Goal: Check status: Check status

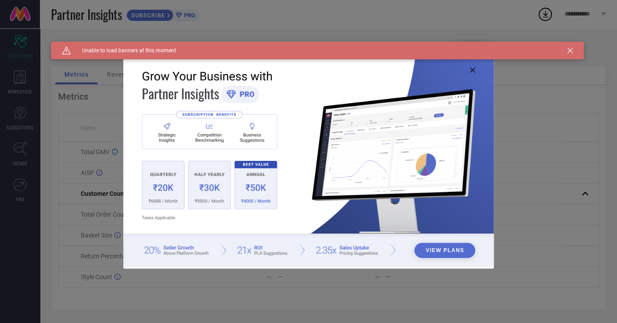
click at [471, 69] on icon at bounding box center [472, 69] width 5 height 5
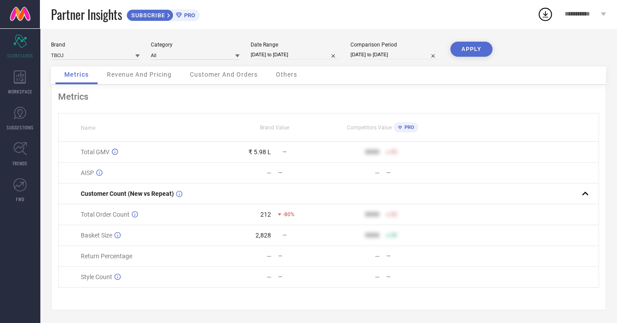
click at [149, 73] on span "Revenue And Pricing" at bounding box center [139, 74] width 65 height 7
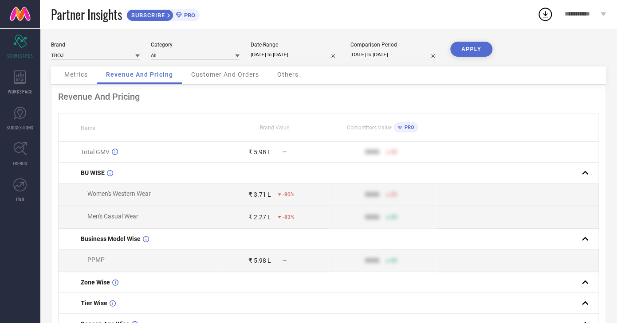
click at [259, 59] on input "[DATE] to [DATE]" at bounding box center [295, 54] width 89 height 9
select select "9"
select select "2025"
select select "10"
select select "2025"
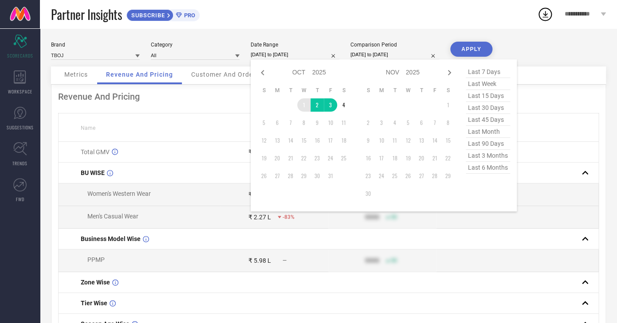
click at [300, 106] on td "1" at bounding box center [303, 104] width 13 height 13
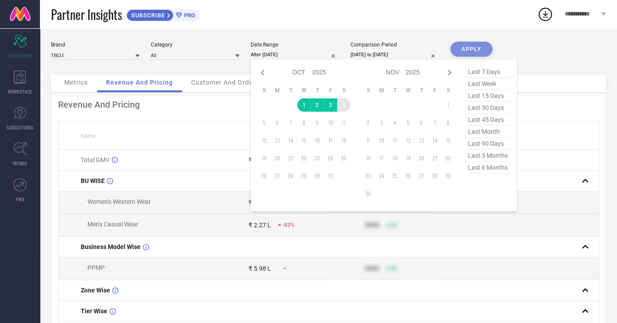
type input "01-10-2025 to 04-10-2025"
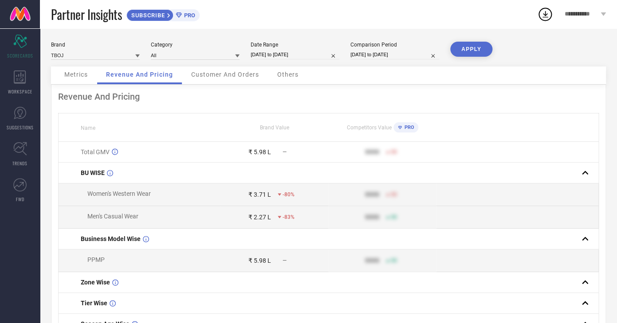
click at [466, 50] on button "APPLY" at bounding box center [471, 49] width 42 height 15
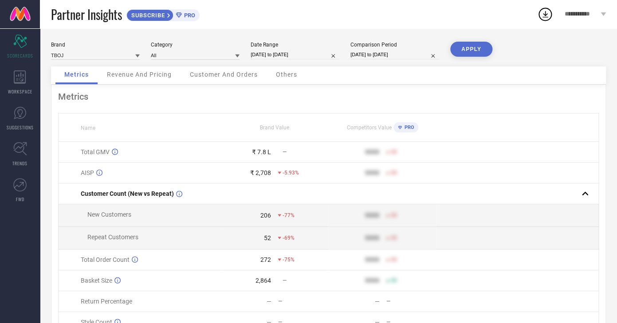
click at [266, 56] on input "01-10-2025 to 04-10-2025" at bounding box center [295, 54] width 89 height 9
select select "9"
select select "2025"
select select "10"
select select "2025"
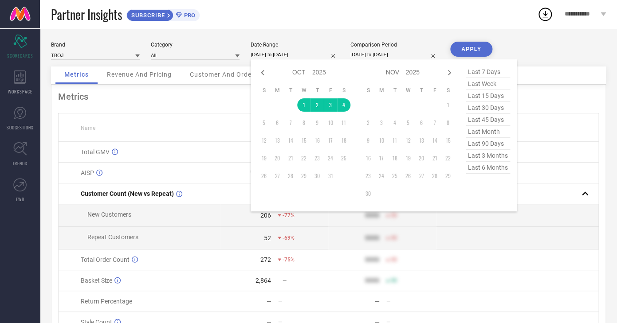
click at [217, 119] on th "Name" at bounding box center [140, 128] width 162 height 28
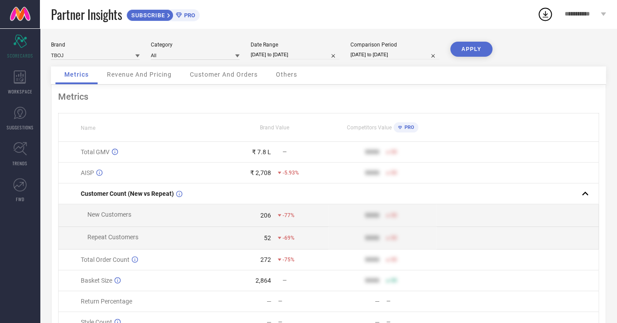
click at [274, 58] on input "01-10-2025 to 04-10-2025" at bounding box center [295, 54] width 89 height 9
select select "9"
select select "2025"
select select "10"
select select "2025"
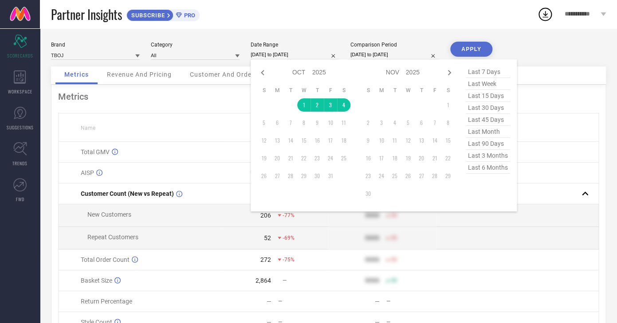
click at [231, 110] on div "Metrics Name Brand Value Competitors Value PRO Total GMV ₹ 7.8 L — 9999 50 AISP…" at bounding box center [328, 220] width 555 height 271
